Goal: Task Accomplishment & Management: Use online tool/utility

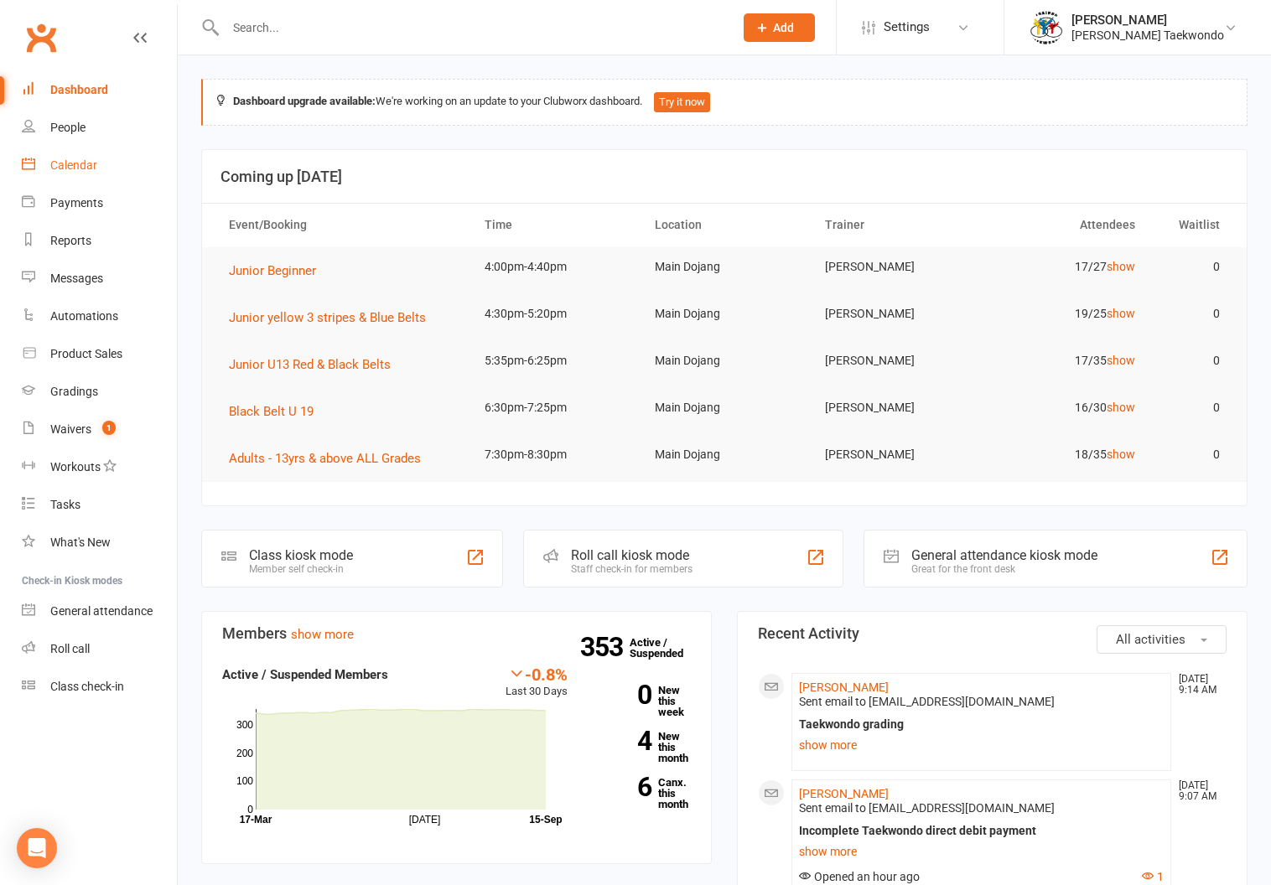
click at [70, 159] on div "Calendar" at bounding box center [73, 164] width 47 height 13
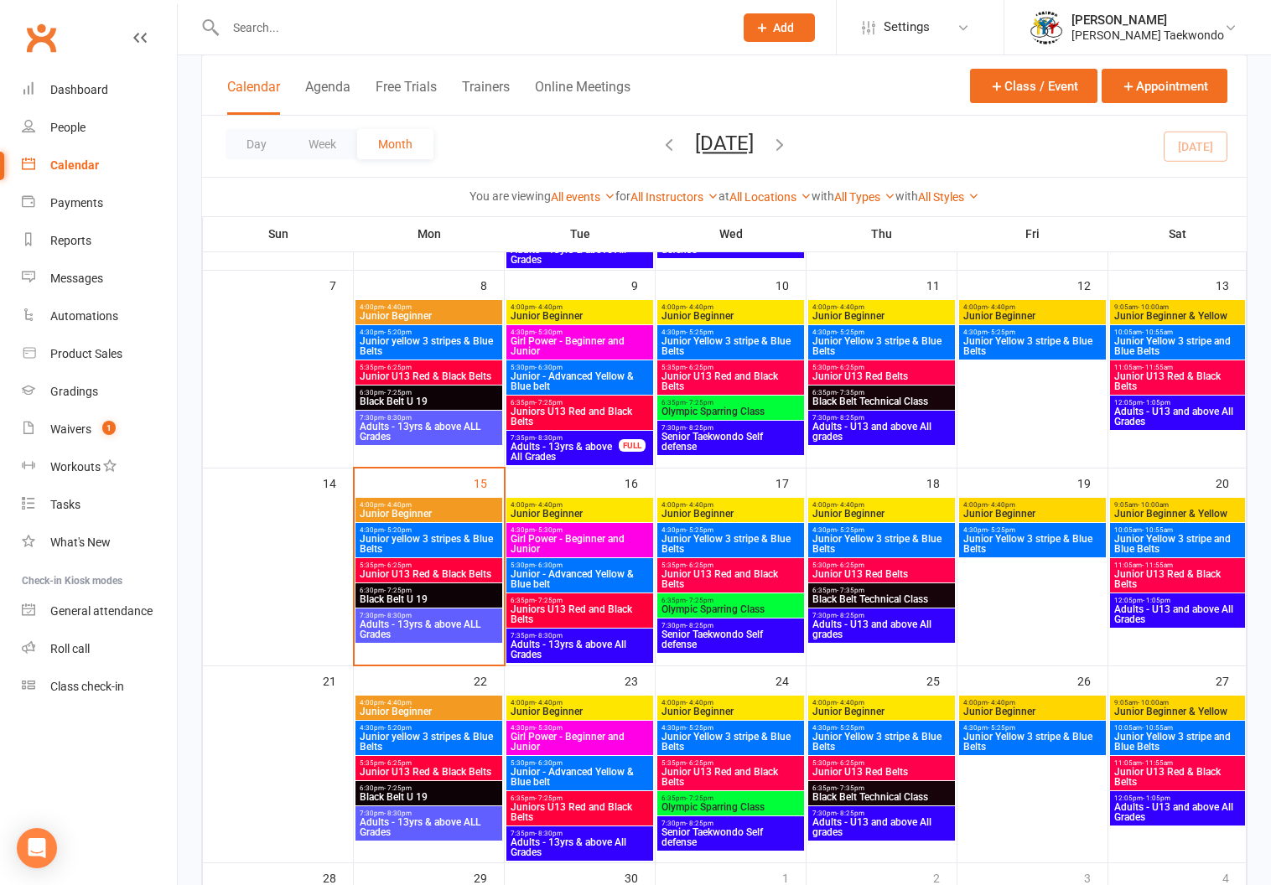
scroll to position [329, 0]
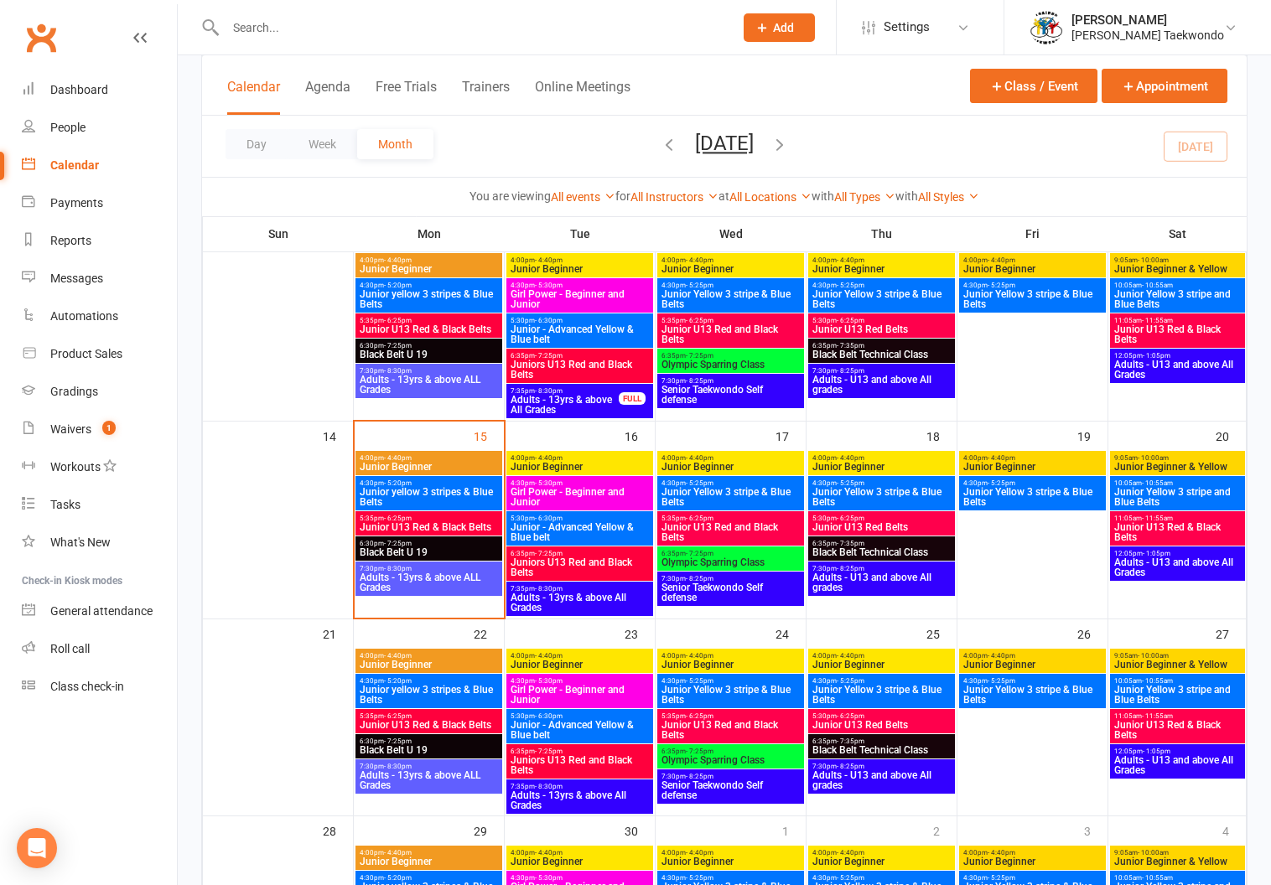
click at [567, 519] on span "5:30pm - 6:30pm" at bounding box center [580, 519] width 140 height 8
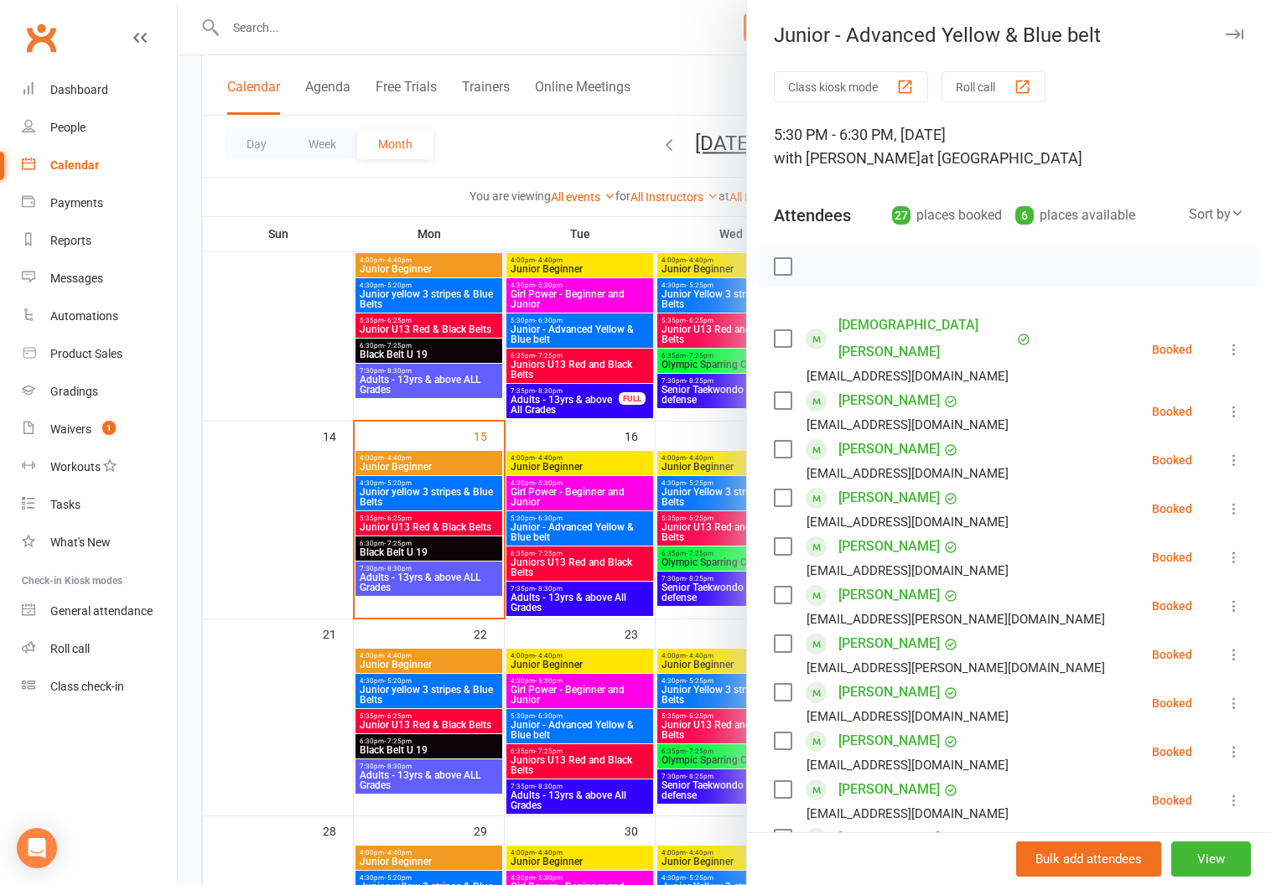
click at [962, 80] on button "Roll call" at bounding box center [993, 86] width 104 height 31
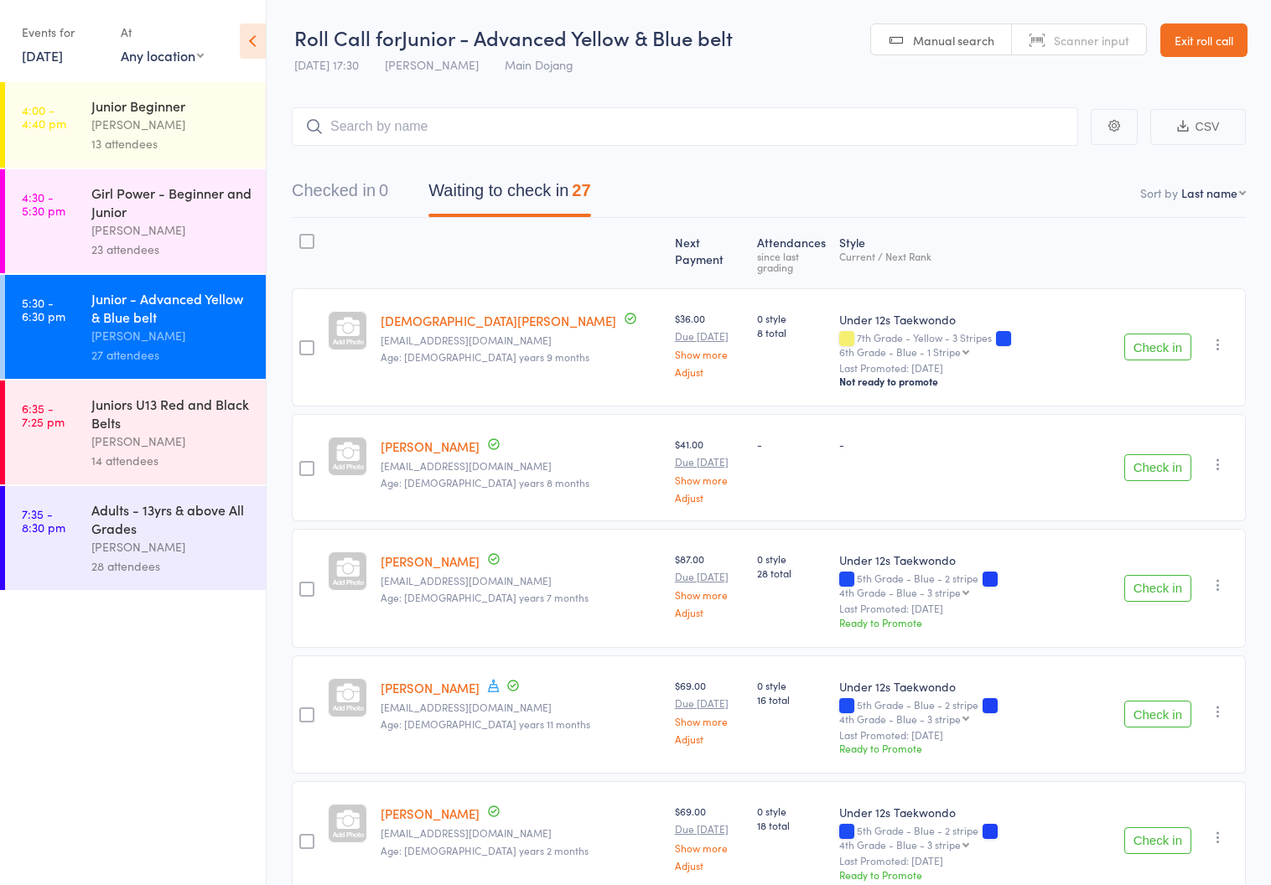
click at [142, 422] on div "Juniors U13 Red and Black Belts" at bounding box center [171, 413] width 160 height 37
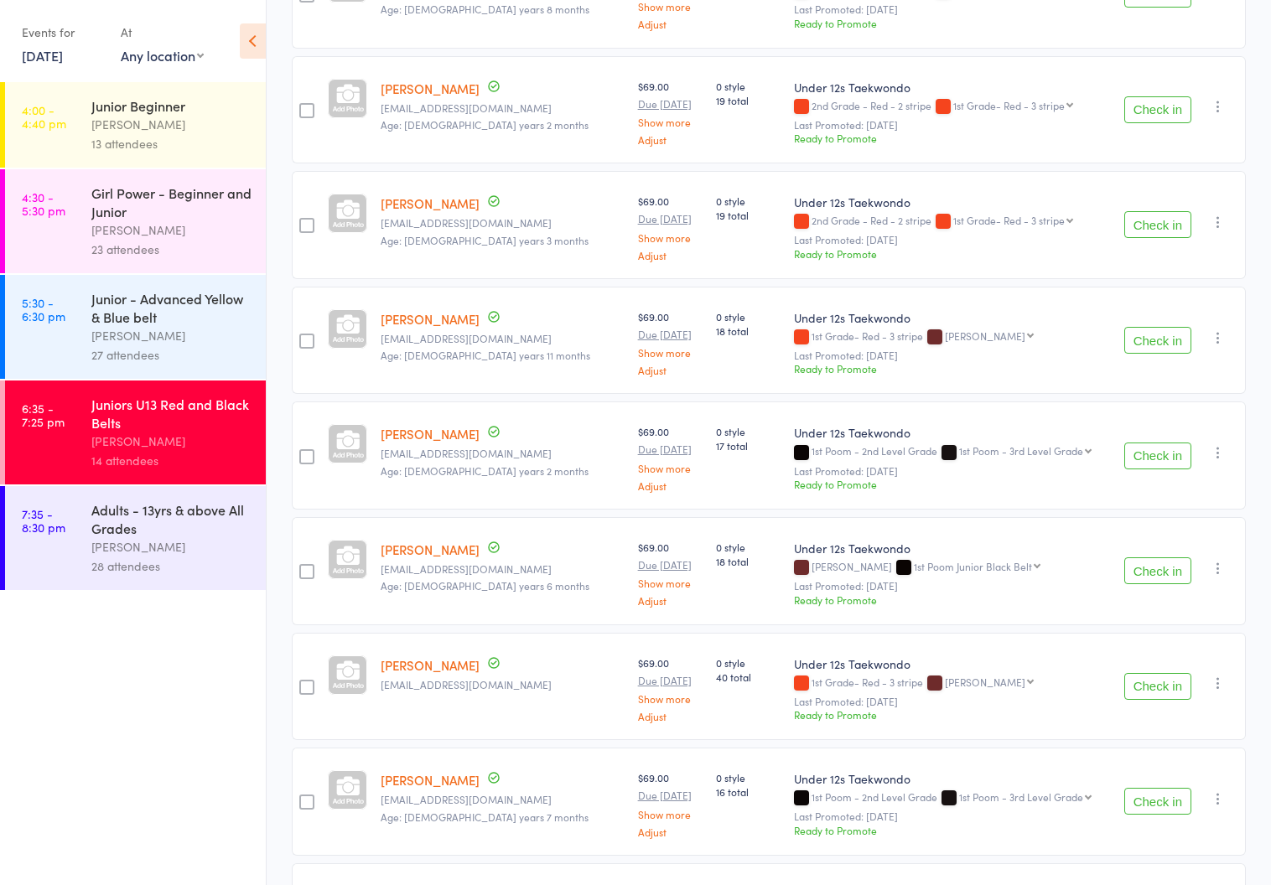
scroll to position [26, 0]
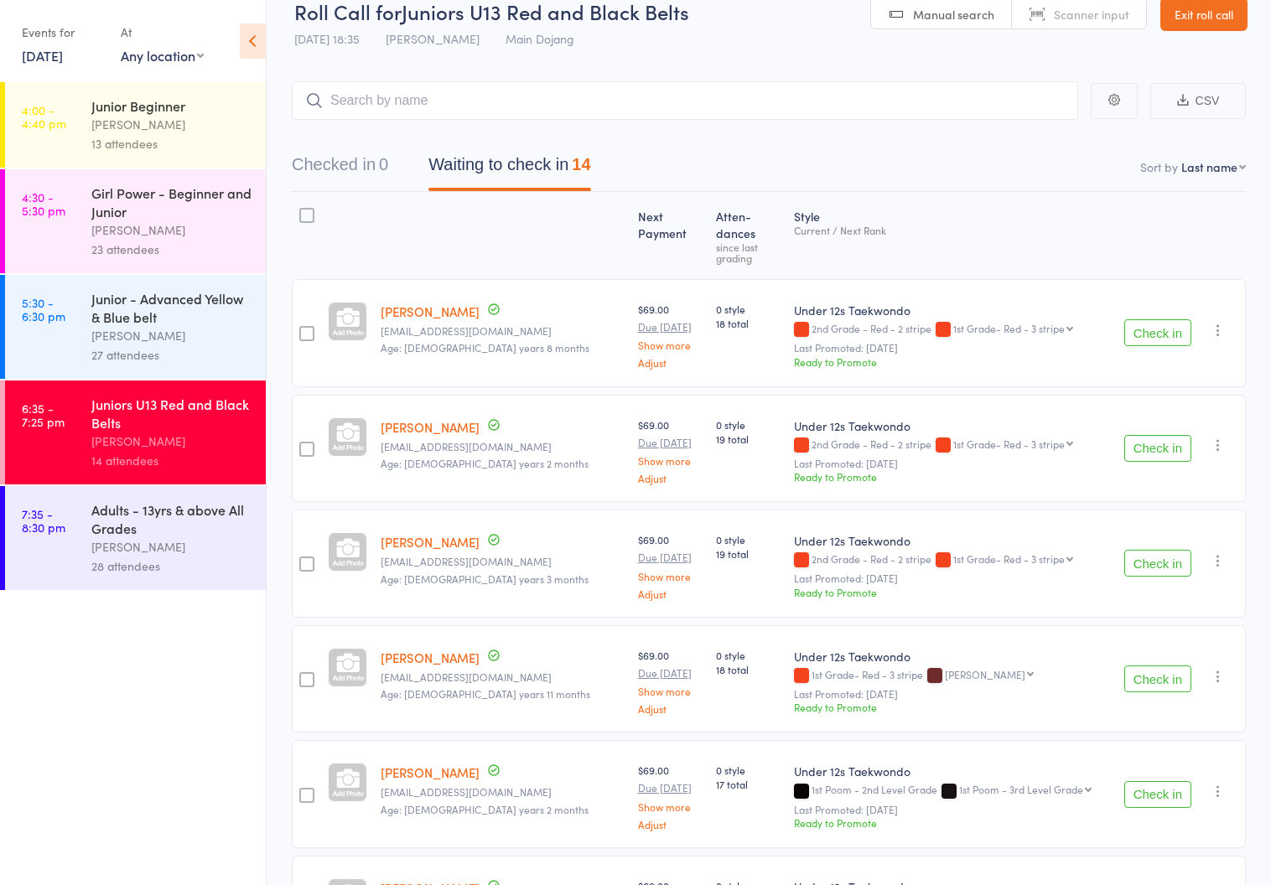
click at [102, 327] on div "[PERSON_NAME]" at bounding box center [171, 335] width 160 height 19
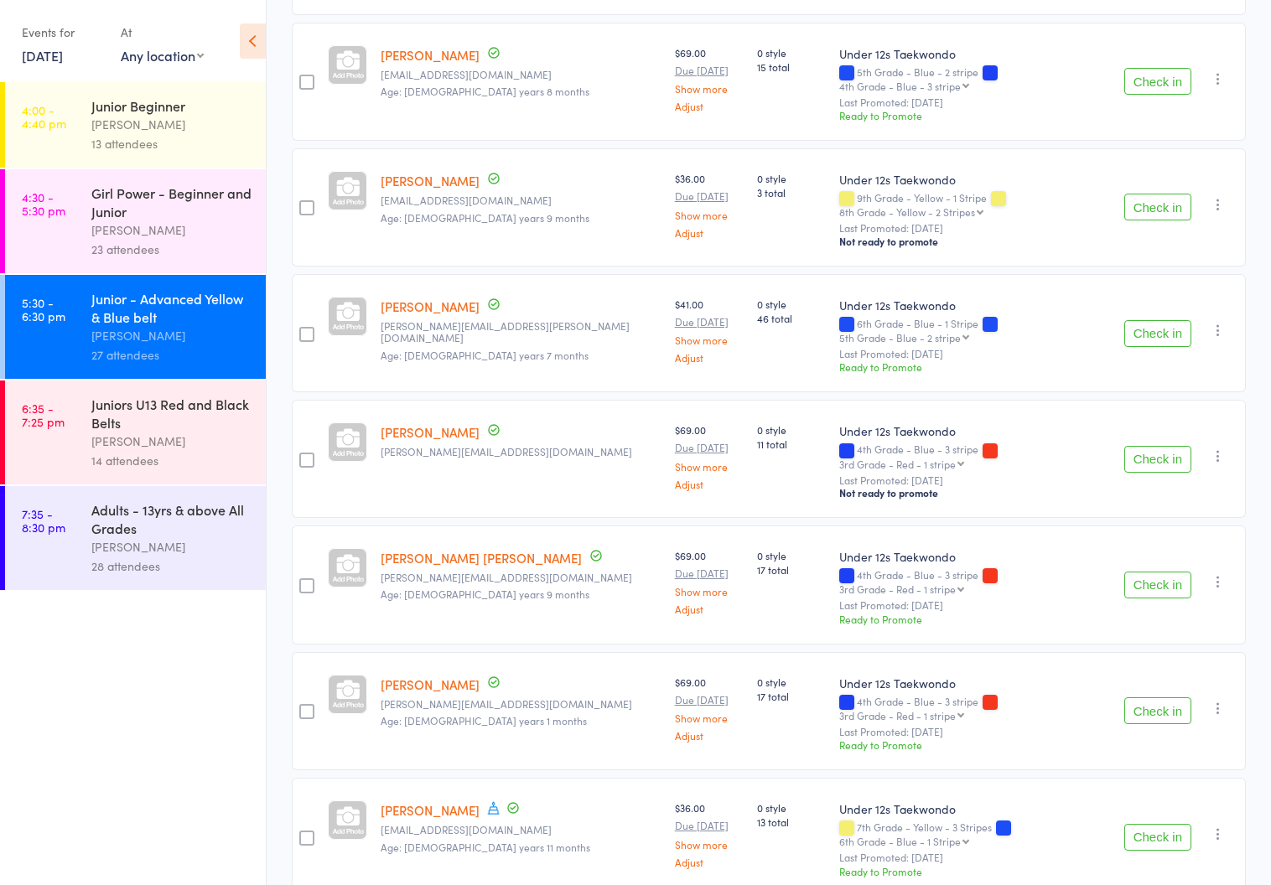
scroll to position [1083, 0]
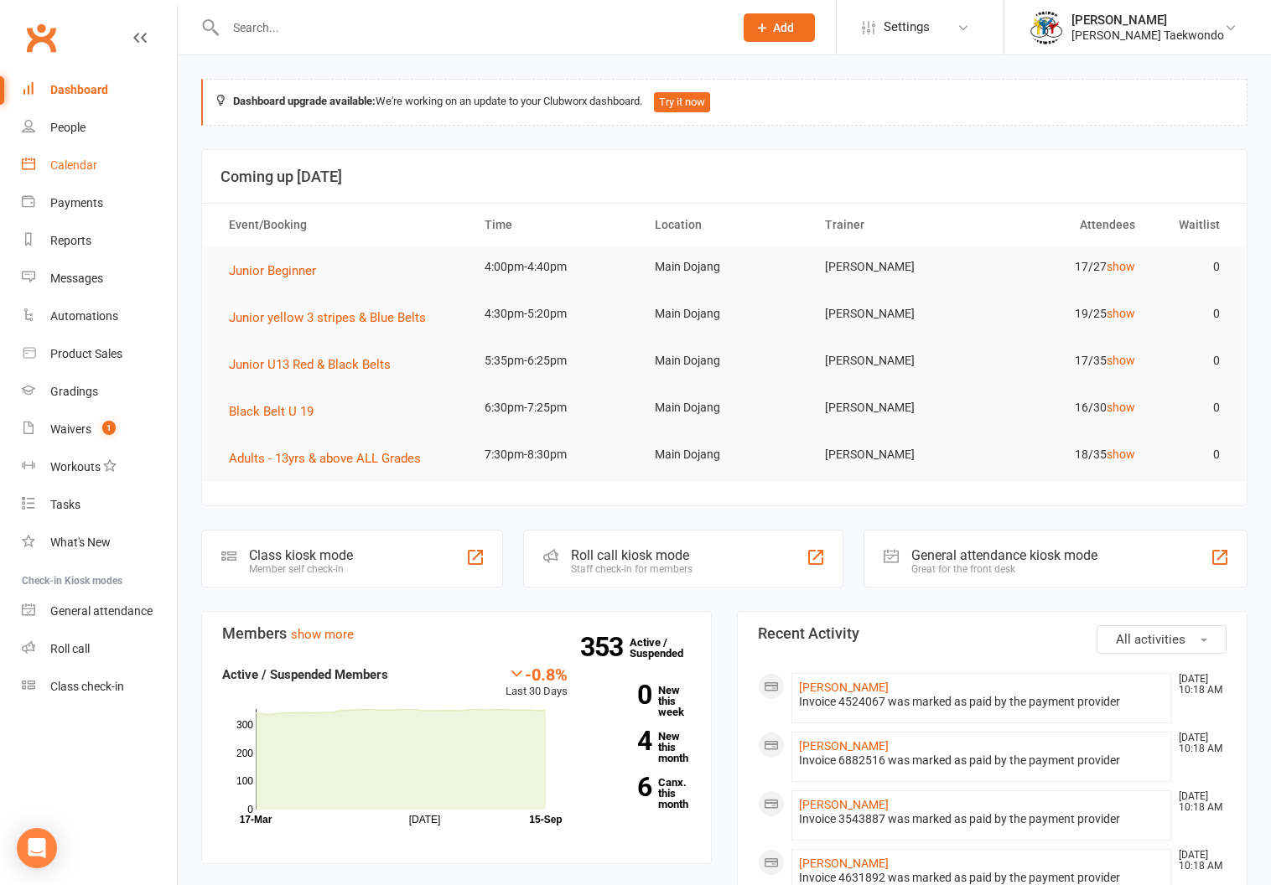
click at [63, 160] on div "Calendar" at bounding box center [73, 164] width 47 height 13
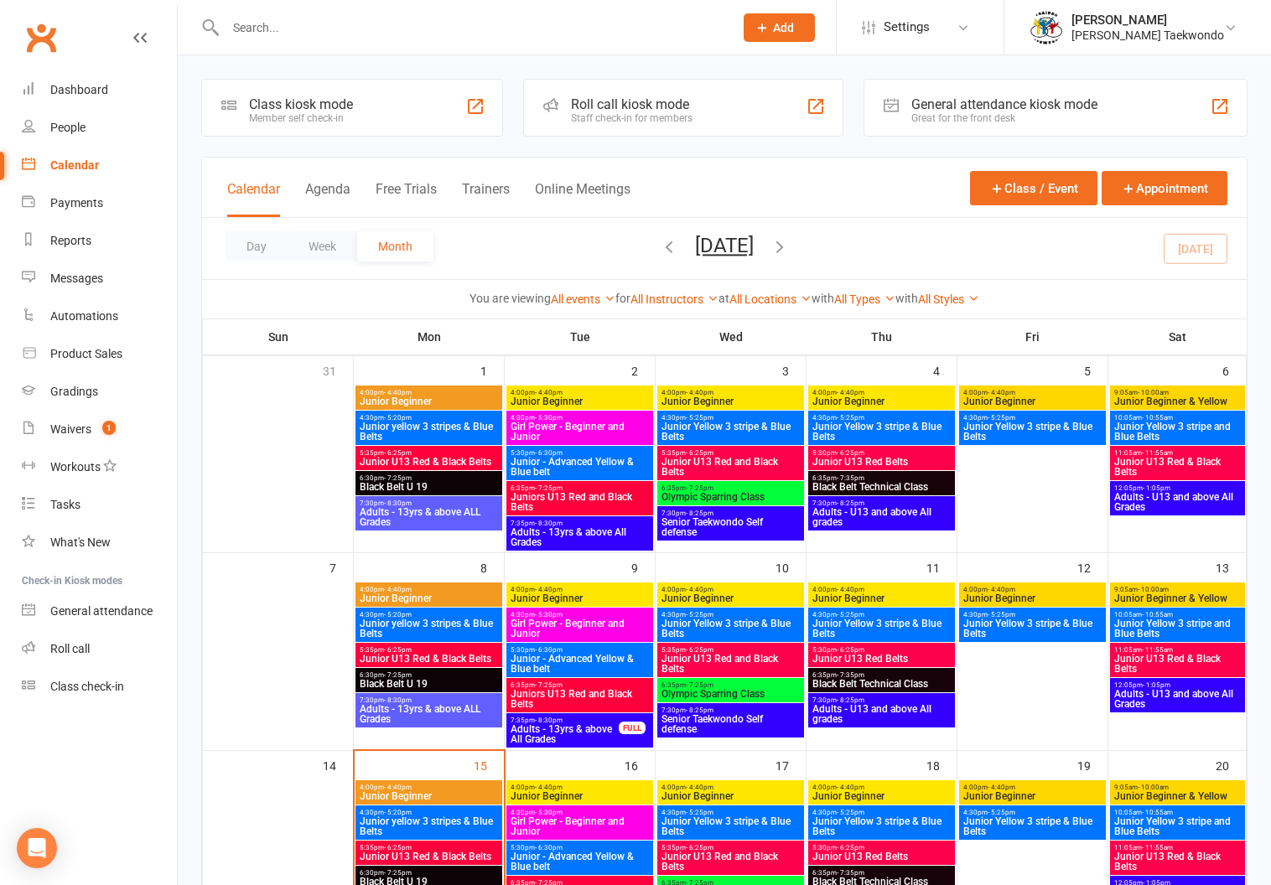
scroll to position [27, 0]
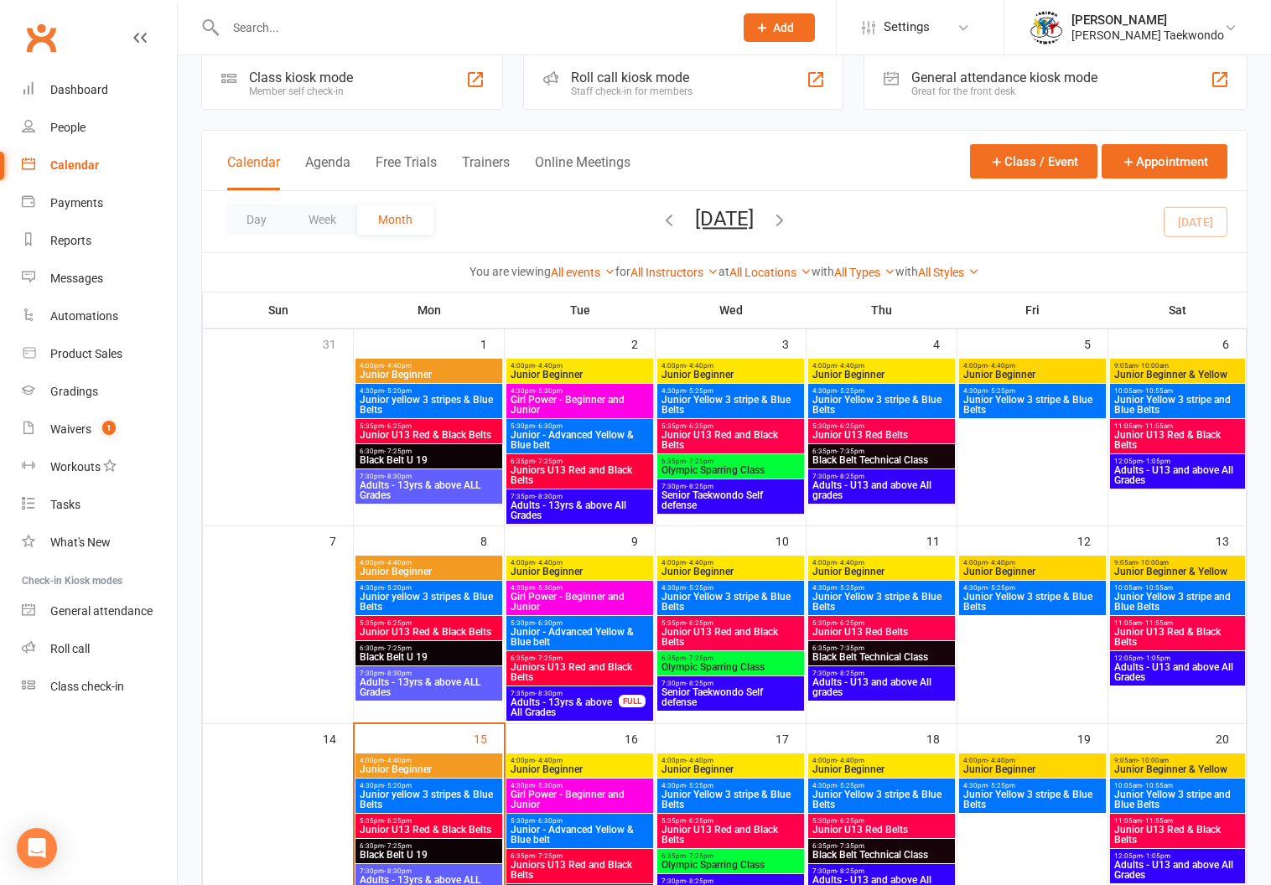
click at [1154, 588] on span "- 10:55am" at bounding box center [1157, 588] width 31 height 8
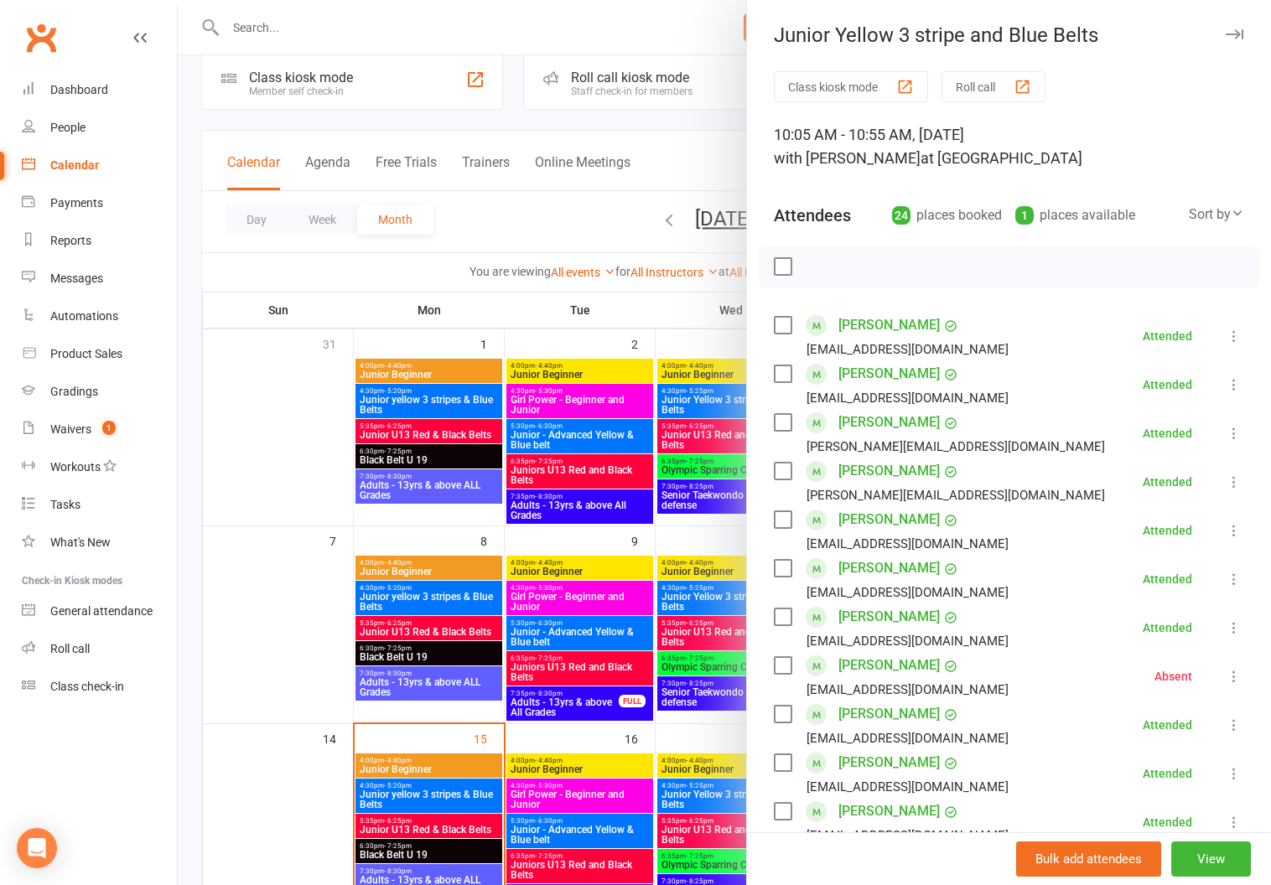
click at [976, 81] on button "Roll call" at bounding box center [993, 86] width 104 height 31
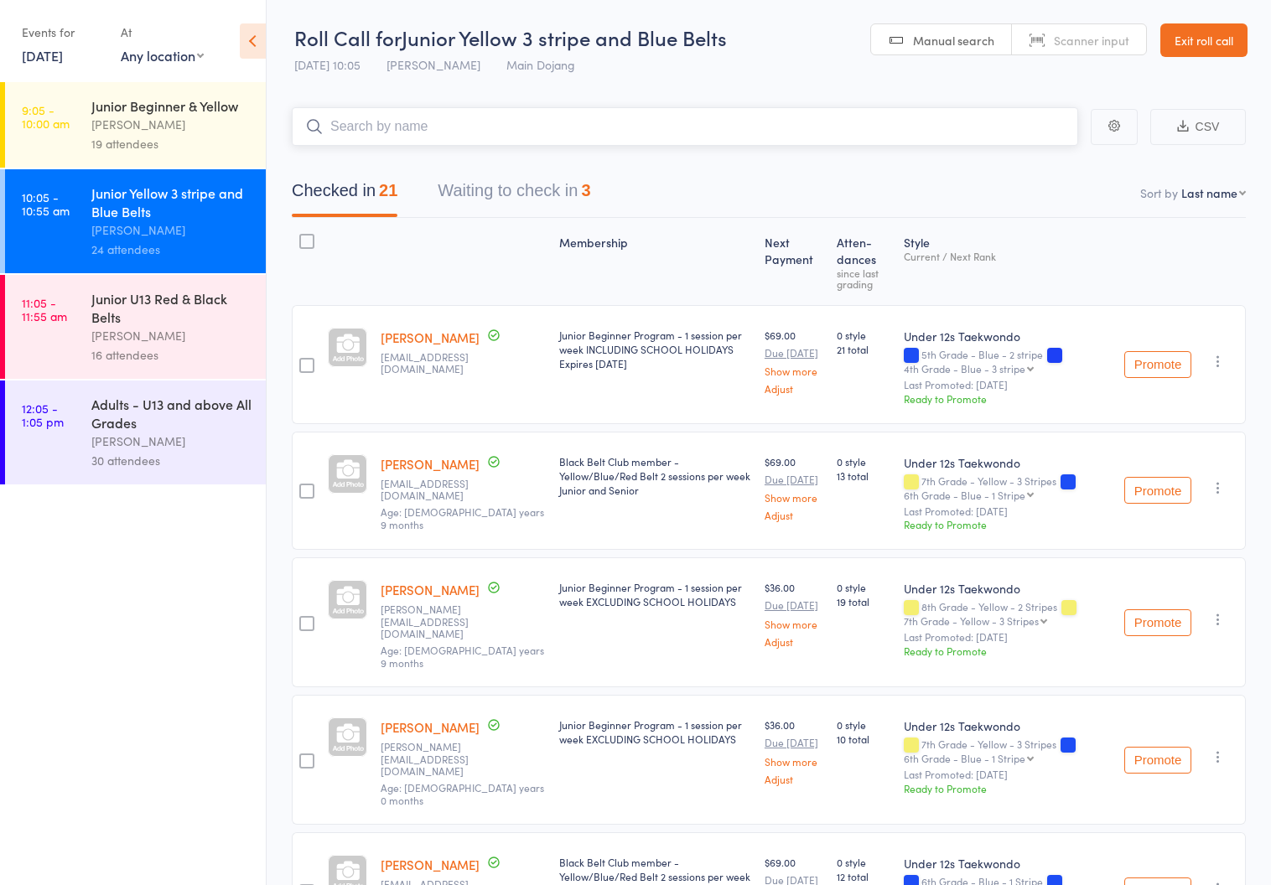
click at [503, 185] on button "Waiting to check in 3" at bounding box center [514, 195] width 153 height 44
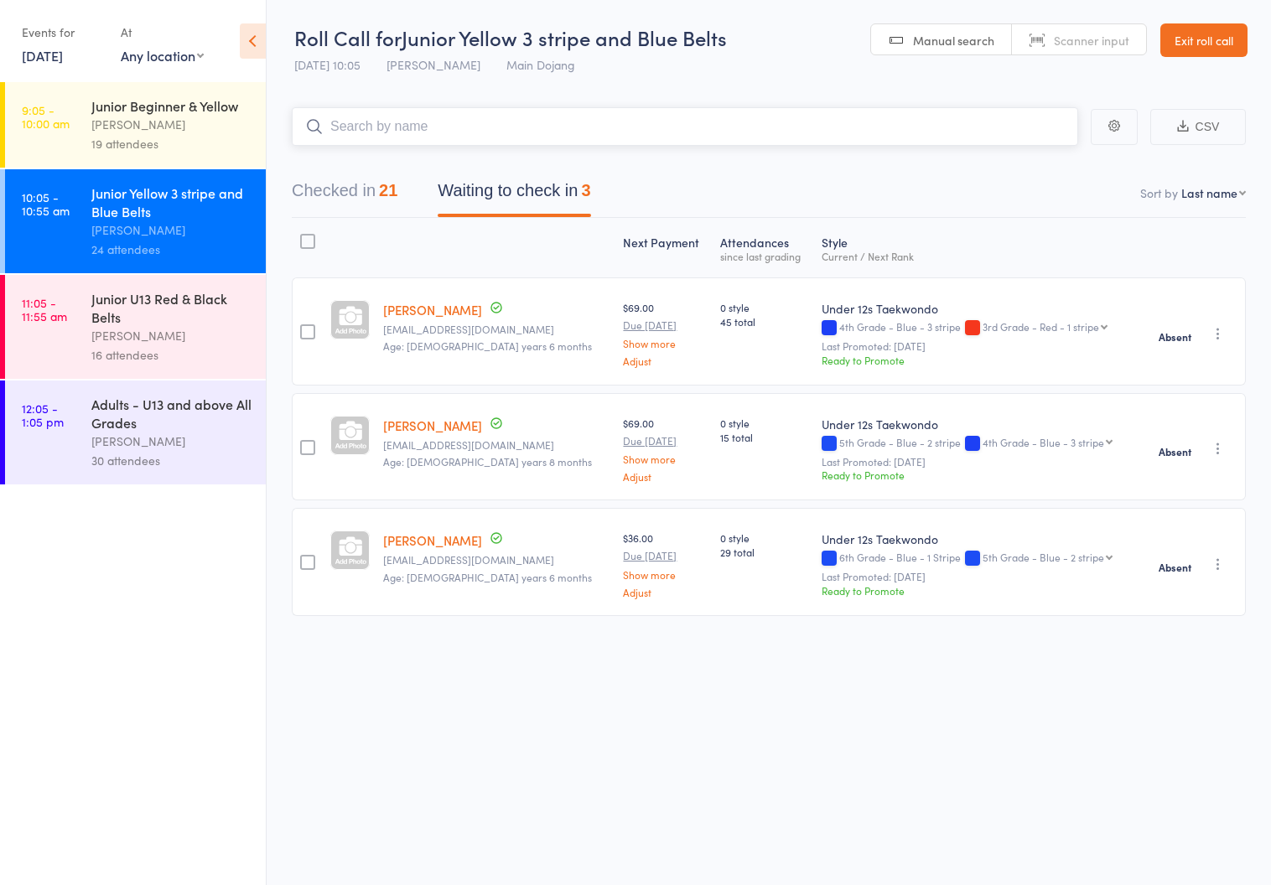
drag, startPoint x: 305, startPoint y: 185, endPoint x: 406, endPoint y: 211, distance: 103.9
click at [307, 186] on button "Checked in 21" at bounding box center [345, 195] width 106 height 44
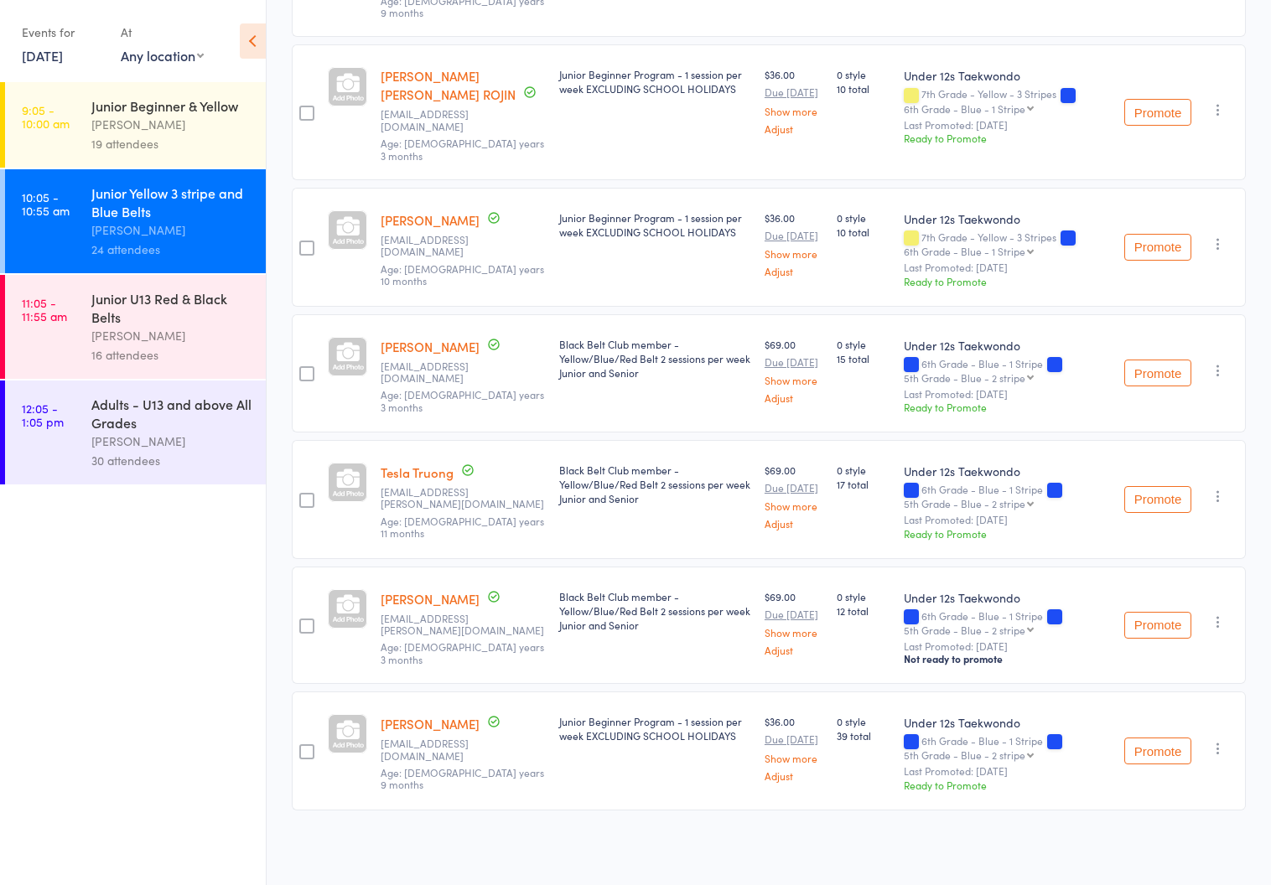
scroll to position [2350, 0]
